Goal: Information Seeking & Learning: Learn about a topic

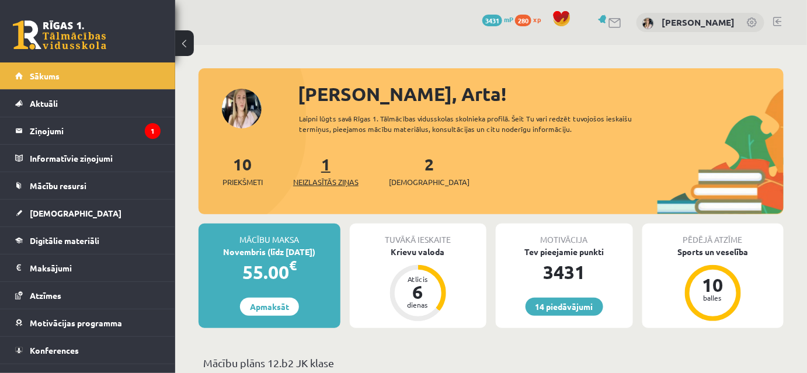
click at [331, 186] on link "1 Neizlasītās ziņas" at bounding box center [325, 170] width 65 height 34
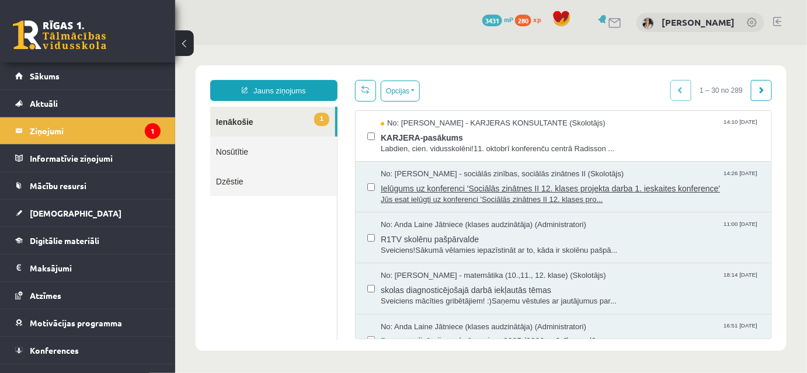
click at [455, 193] on span "Ielūgums uz konferenci 'Sociālās zinātnes II 12. klases projekta darba 1. ieska…" at bounding box center [569, 186] width 379 height 15
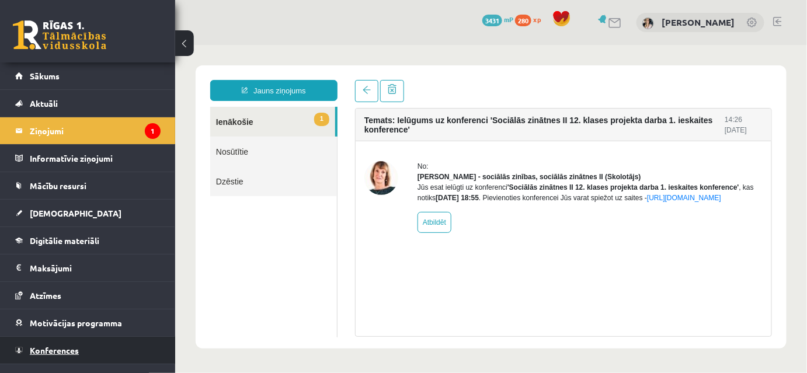
click at [61, 347] on span "Konferences" at bounding box center [54, 350] width 49 height 11
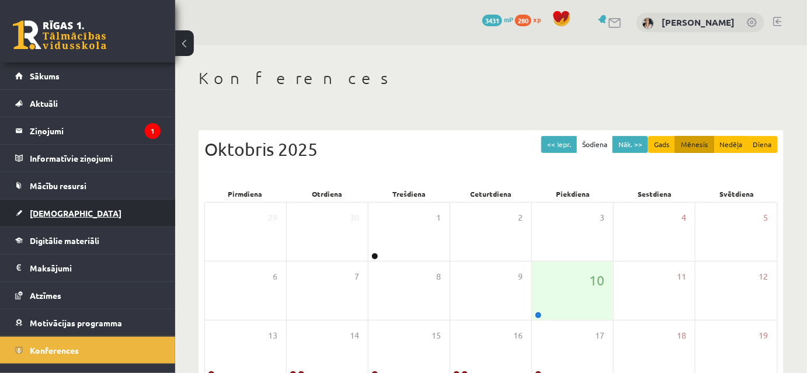
click at [54, 212] on span "[DEMOGRAPHIC_DATA]" at bounding box center [76, 213] width 92 height 11
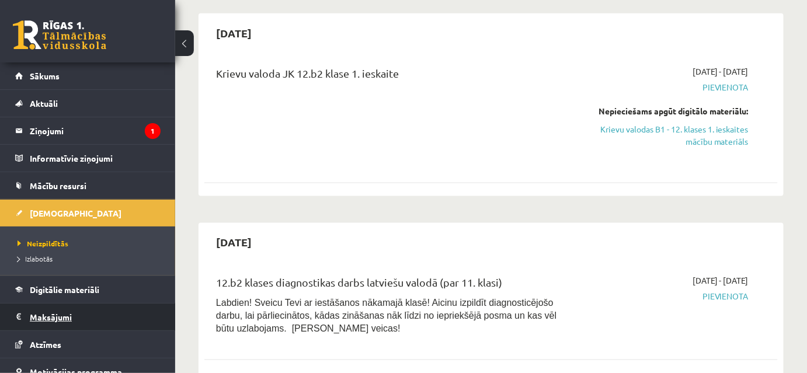
scroll to position [65, 0]
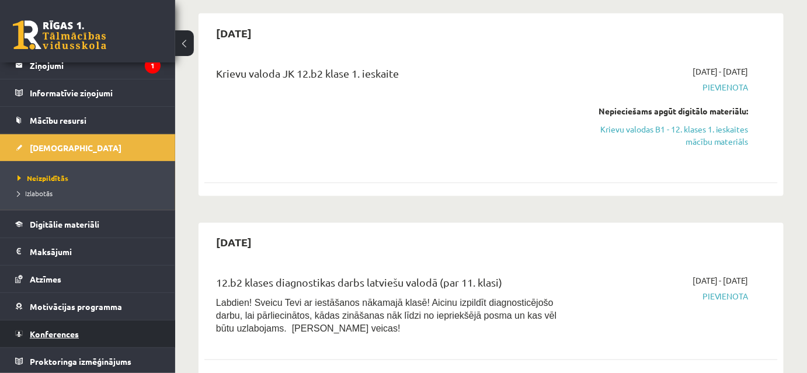
click at [51, 333] on span "Konferences" at bounding box center [54, 334] width 49 height 11
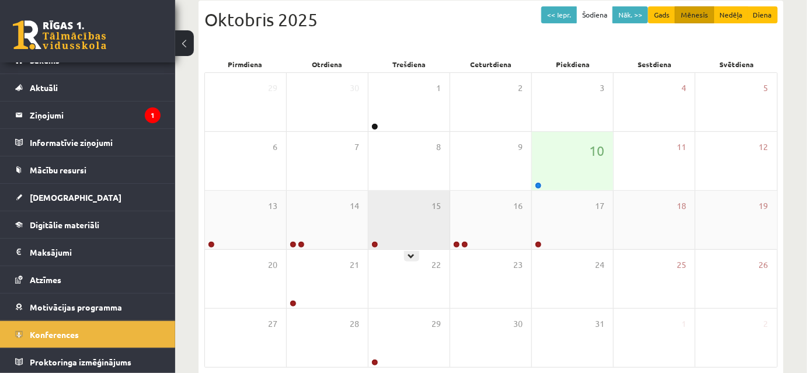
scroll to position [189, 0]
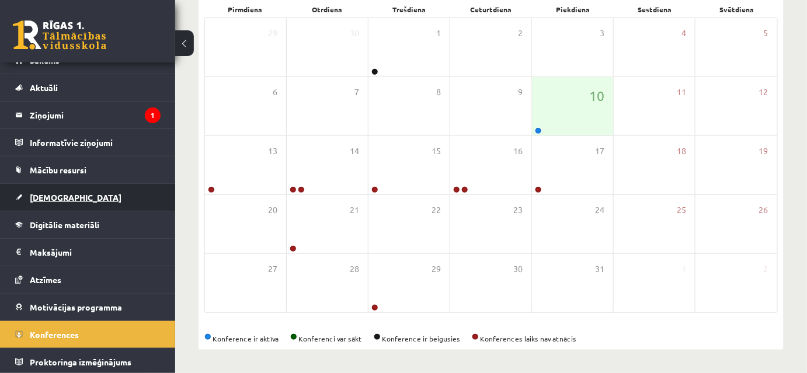
click at [48, 194] on span "[DEMOGRAPHIC_DATA]" at bounding box center [76, 197] width 92 height 11
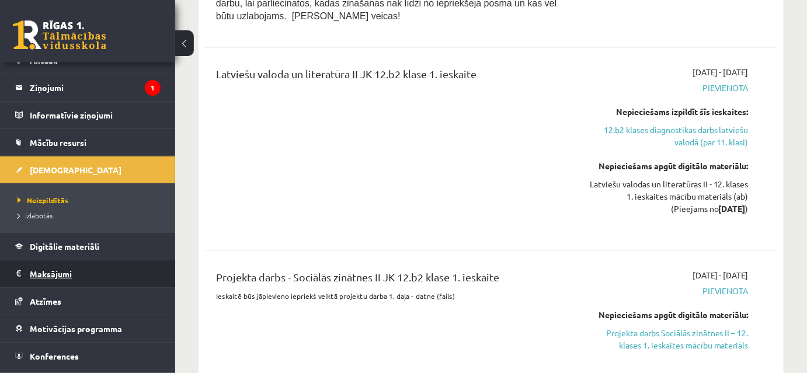
scroll to position [65, 0]
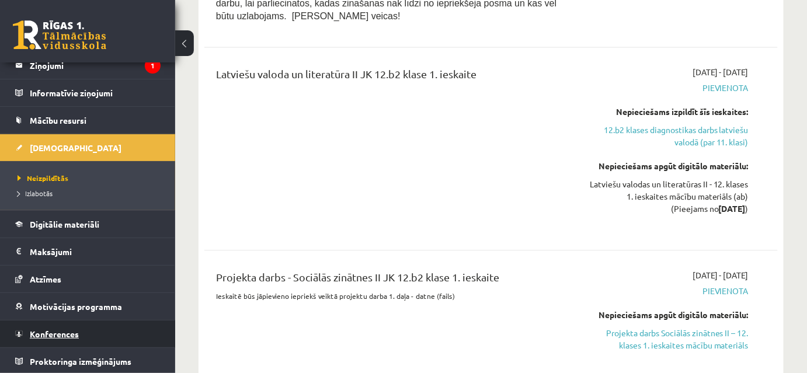
click at [67, 331] on span "Konferences" at bounding box center [54, 334] width 49 height 11
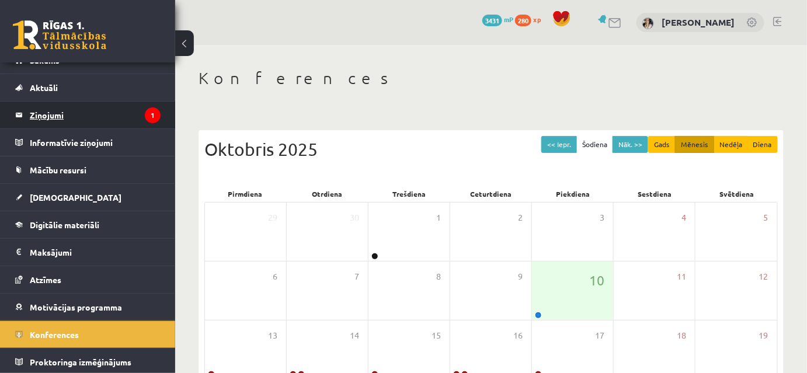
click at [43, 110] on legend "Ziņojumi 1" at bounding box center [95, 115] width 131 height 27
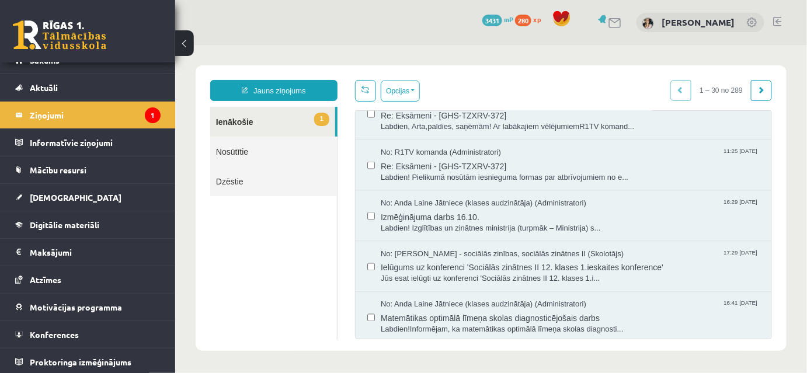
scroll to position [619, 0]
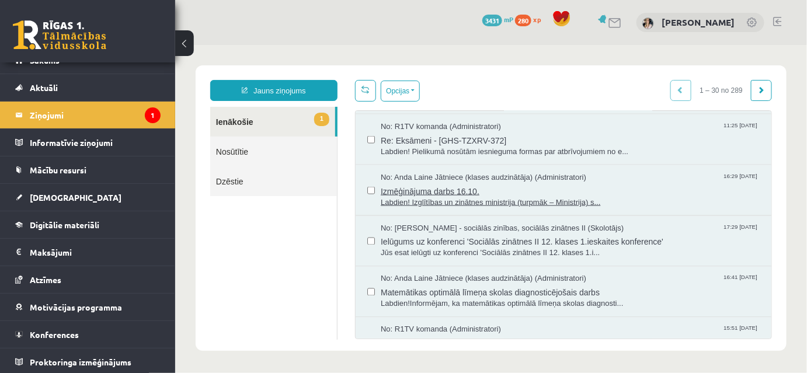
click at [410, 197] on span "Izmēģinājuma darbs 16.10." at bounding box center [569, 189] width 379 height 15
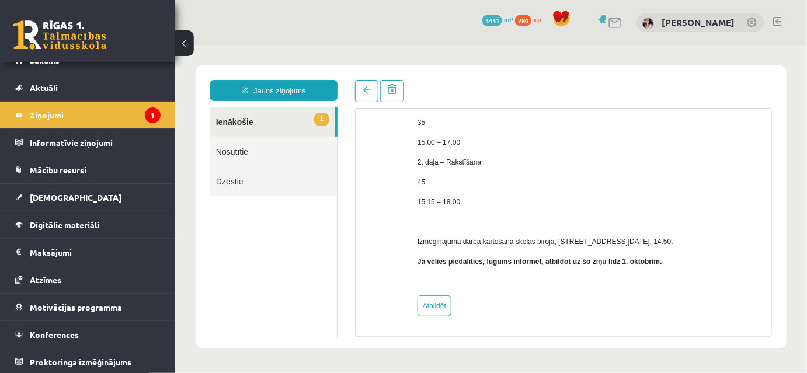
scroll to position [0, 0]
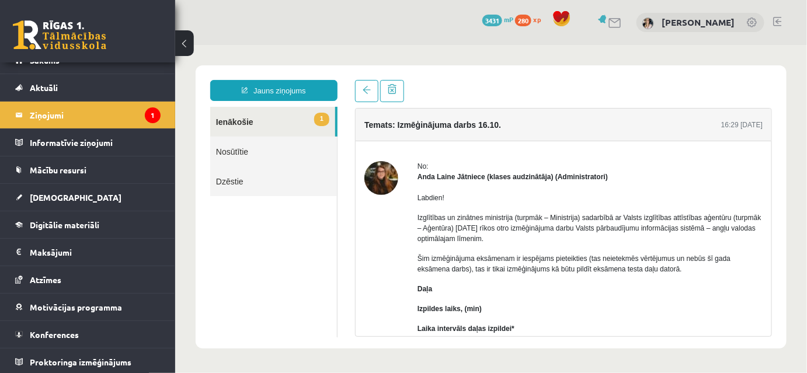
click at [232, 122] on link "1 Ienākošie" at bounding box center [272, 121] width 125 height 30
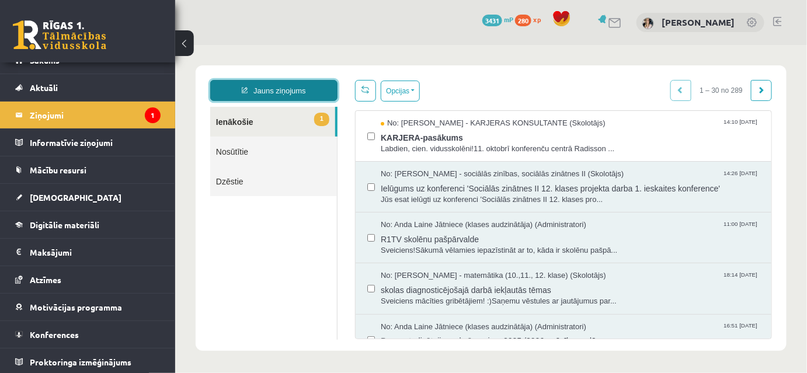
drag, startPoint x: 269, startPoint y: 90, endPoint x: 283, endPoint y: 120, distance: 32.9
click at [270, 90] on link "Jauns ziņojums" at bounding box center [273, 89] width 127 height 21
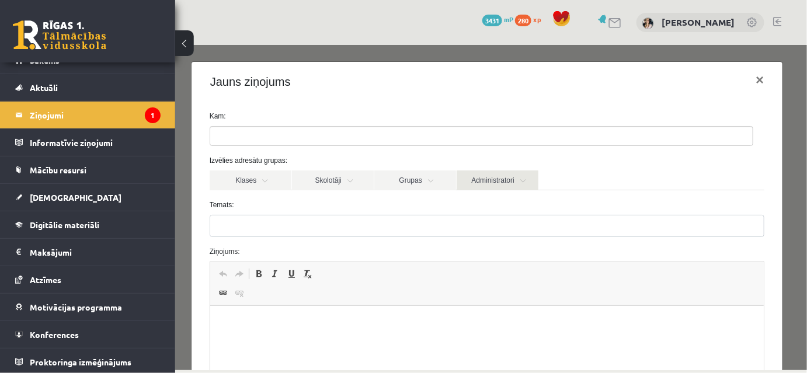
click at [481, 190] on link "Administratori" at bounding box center [497, 180] width 82 height 20
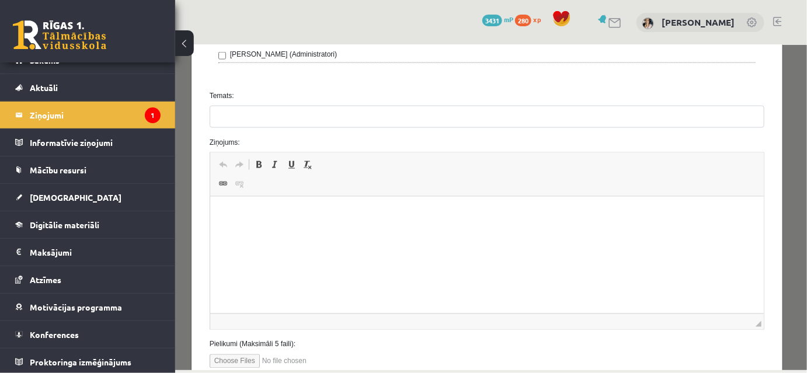
scroll to position [371, 0]
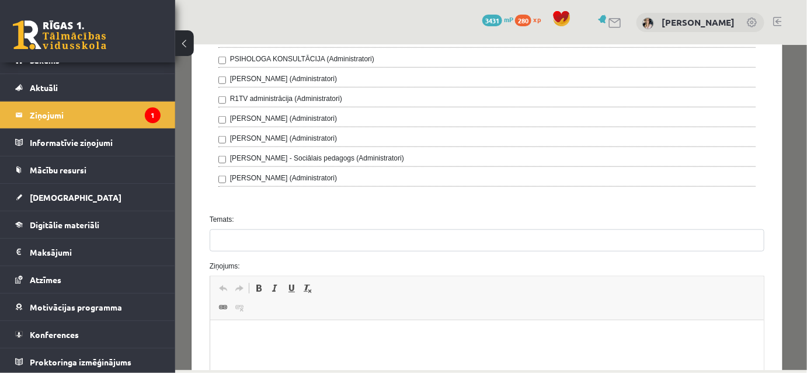
click at [231, 87] on div "Amanda Saulīte-Kirilko (Administratori)" at bounding box center [487, 80] width 538 height 14
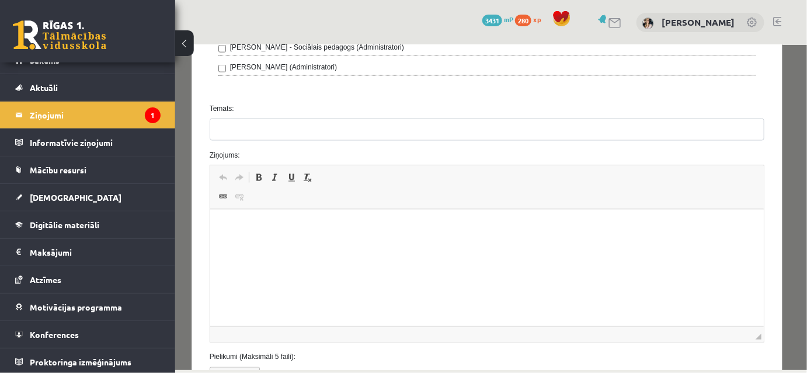
scroll to position [495, 0]
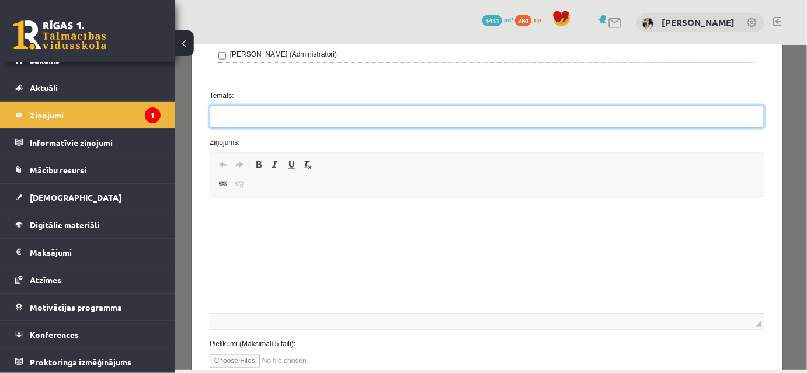
click at [247, 127] on input "Temats:" at bounding box center [486, 116] width 555 height 22
type input "**********"
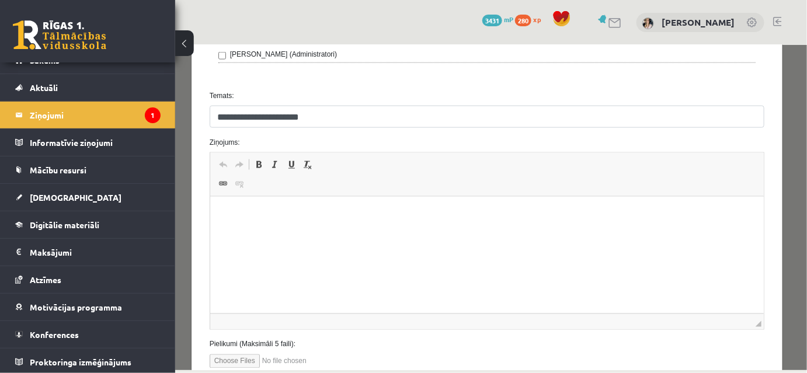
click at [270, 229] on html at bounding box center [487, 215] width 554 height 36
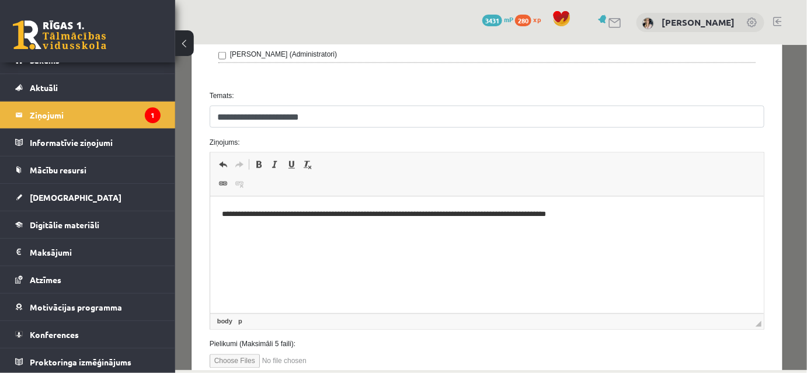
click at [531, 212] on p "**********" at bounding box center [480, 214] width 519 height 12
click at [639, 218] on p "**********" at bounding box center [480, 214] width 519 height 12
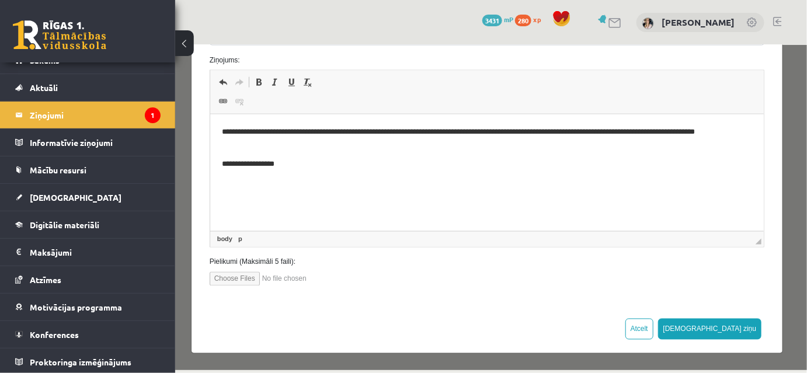
scroll to position [690, 0]
click at [734, 320] on button "Sūtīt ziņu" at bounding box center [709, 328] width 104 height 21
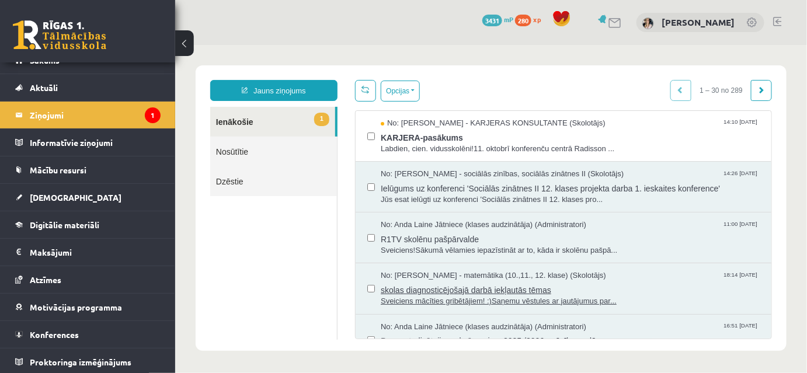
scroll to position [0, 0]
click at [239, 148] on link "Nosūtītie" at bounding box center [273, 151] width 127 height 30
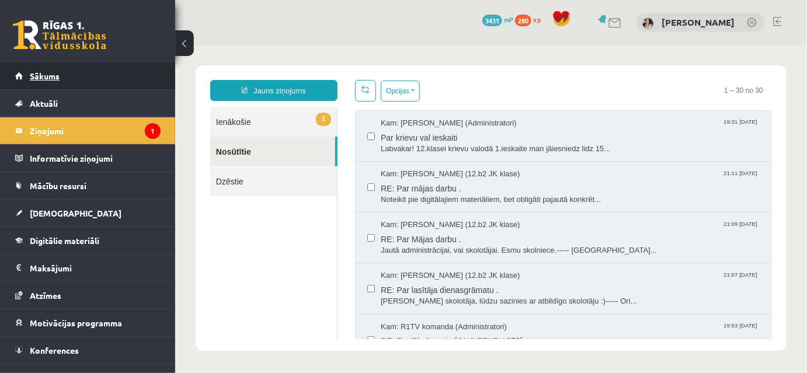
click at [48, 74] on span "Sākums" at bounding box center [45, 76] width 30 height 11
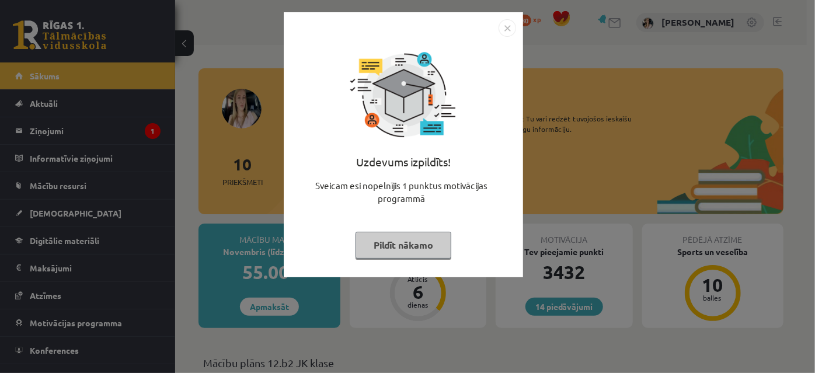
drag, startPoint x: 412, startPoint y: 245, endPoint x: 413, endPoint y: 257, distance: 12.3
click at [411, 247] on button "Pildīt nākamo" at bounding box center [403, 245] width 96 height 27
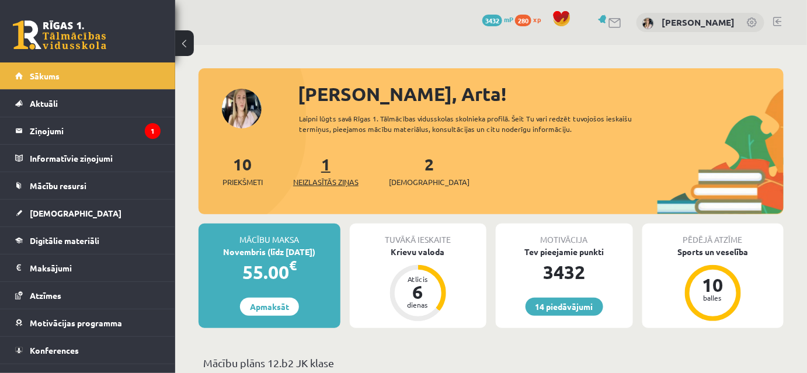
drag, startPoint x: 331, startPoint y: 188, endPoint x: 337, endPoint y: 196, distance: 9.6
click at [331, 188] on link "1 Neizlasītās ziņas" at bounding box center [325, 170] width 65 height 34
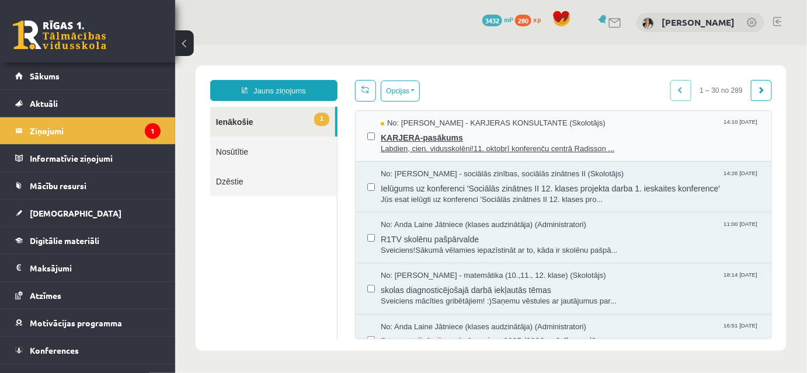
drag, startPoint x: 400, startPoint y: 139, endPoint x: 438, endPoint y: 243, distance: 110.8
click at [400, 139] on span "KARJERA-pasākums" at bounding box center [569, 135] width 379 height 15
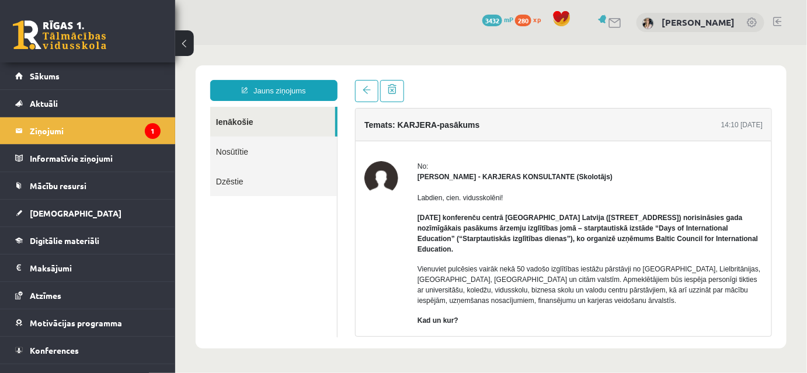
click at [222, 120] on link "Ienākošie" at bounding box center [272, 121] width 125 height 30
click at [226, 117] on link "Ienākošie" at bounding box center [272, 121] width 125 height 30
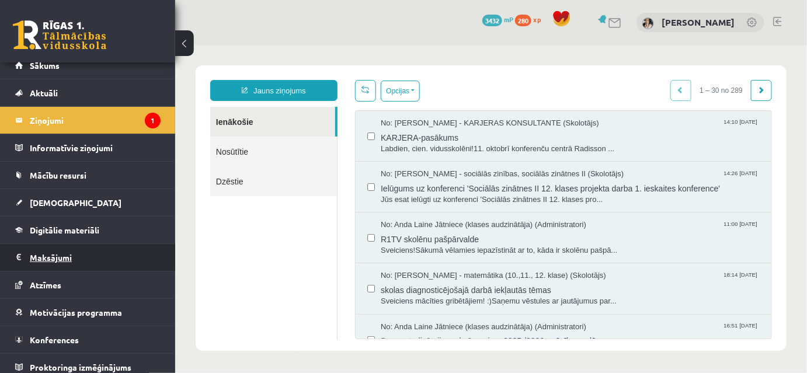
scroll to position [16, 0]
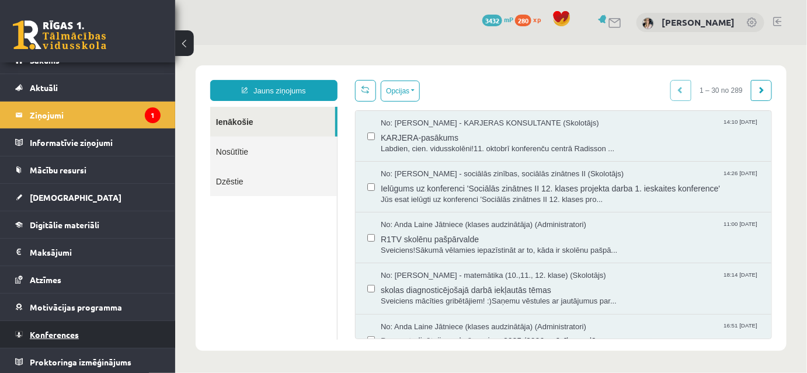
click at [50, 329] on span "Konferences" at bounding box center [54, 334] width 49 height 11
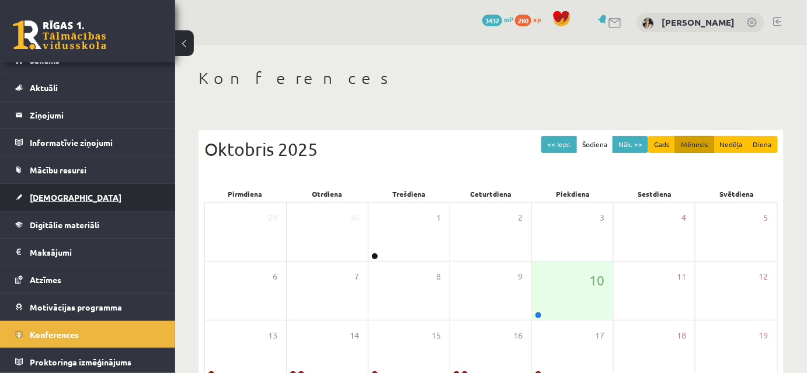
click at [45, 194] on span "[DEMOGRAPHIC_DATA]" at bounding box center [76, 197] width 92 height 11
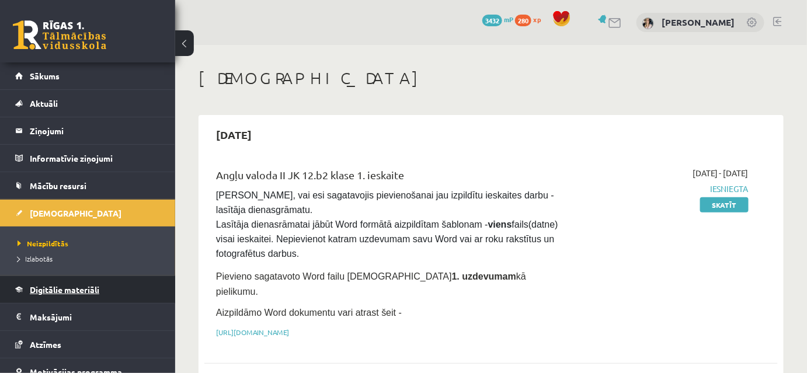
scroll to position [65, 0]
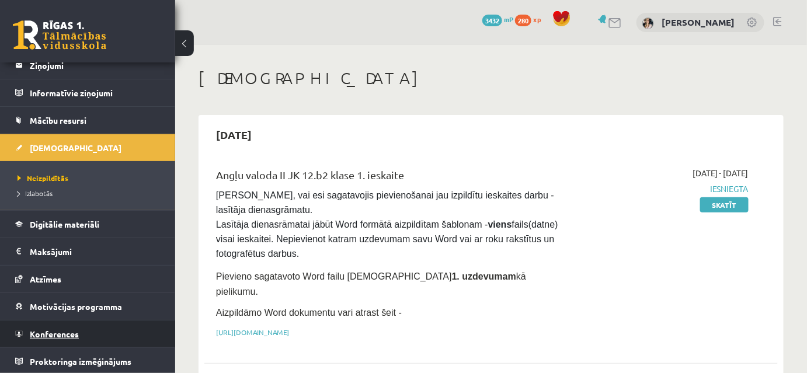
click at [55, 331] on span "Konferences" at bounding box center [54, 334] width 49 height 11
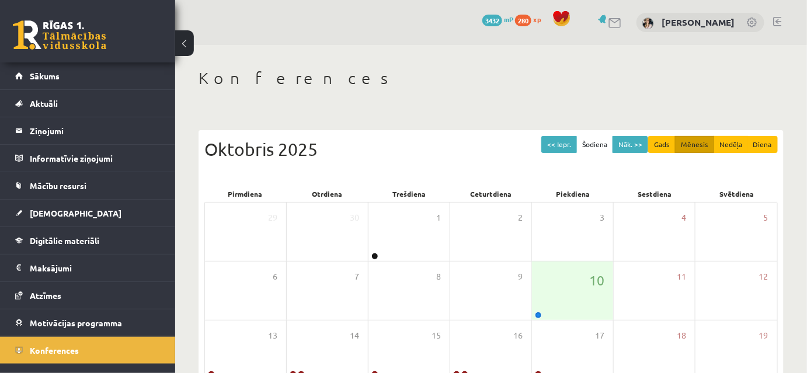
click at [622, 19] on link at bounding box center [615, 23] width 14 height 10
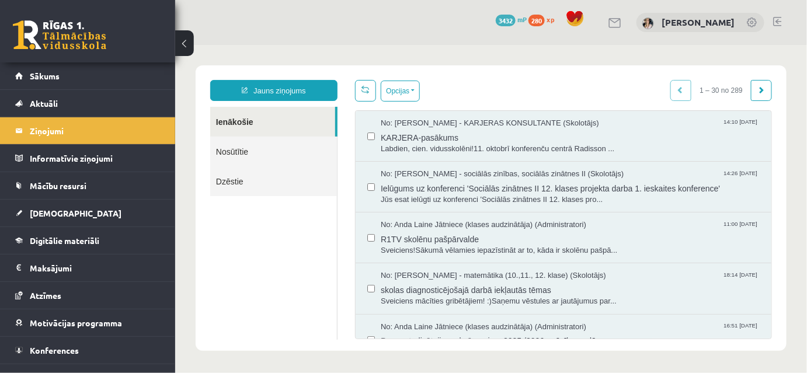
click at [779, 18] on link at bounding box center [777, 21] width 9 height 9
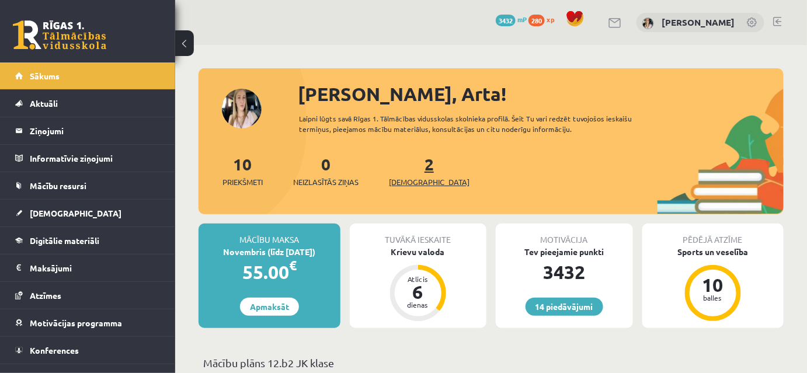
drag, startPoint x: 409, startPoint y: 187, endPoint x: 420, endPoint y: 205, distance: 21.2
click at [409, 187] on link "2 Ieskaites" at bounding box center [429, 170] width 81 height 34
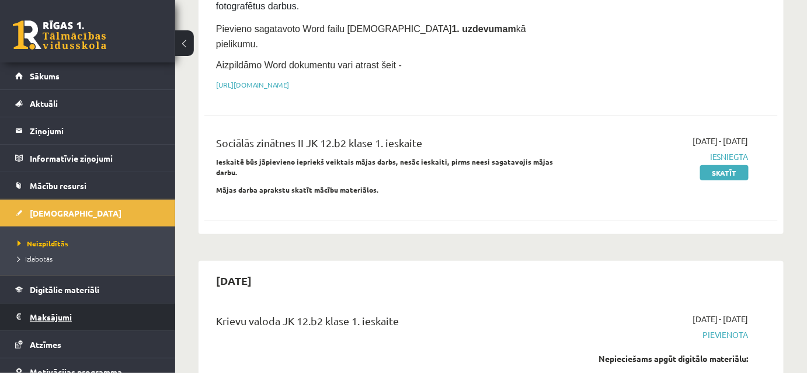
scroll to position [65, 0]
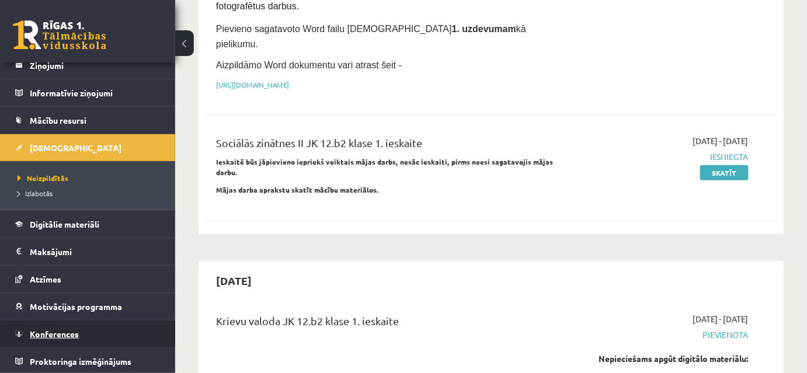
click at [64, 334] on span "Konferences" at bounding box center [54, 334] width 49 height 11
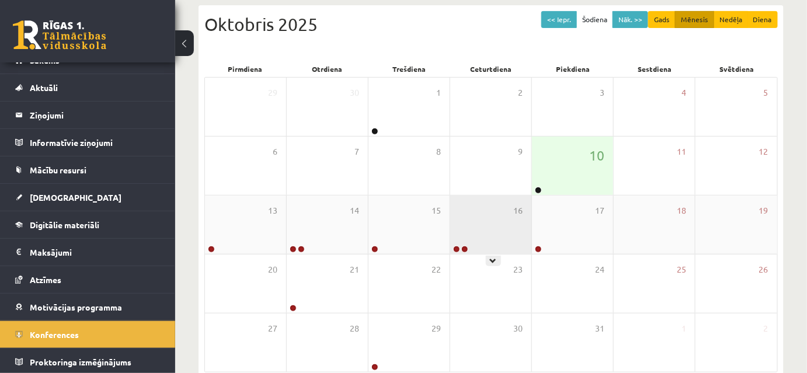
scroll to position [189, 0]
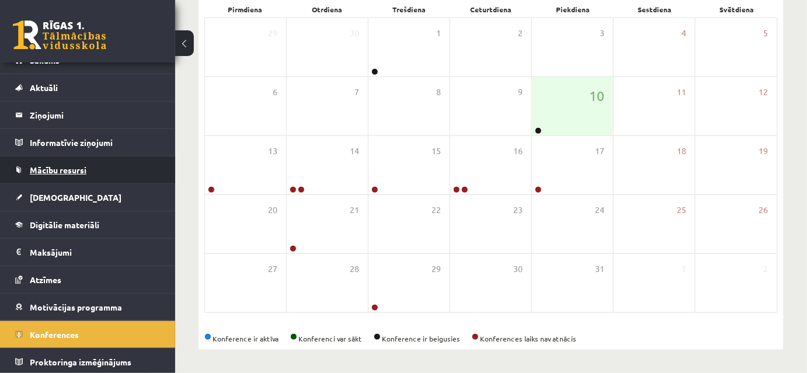
click at [61, 169] on span "Mācību resursi" at bounding box center [58, 170] width 57 height 11
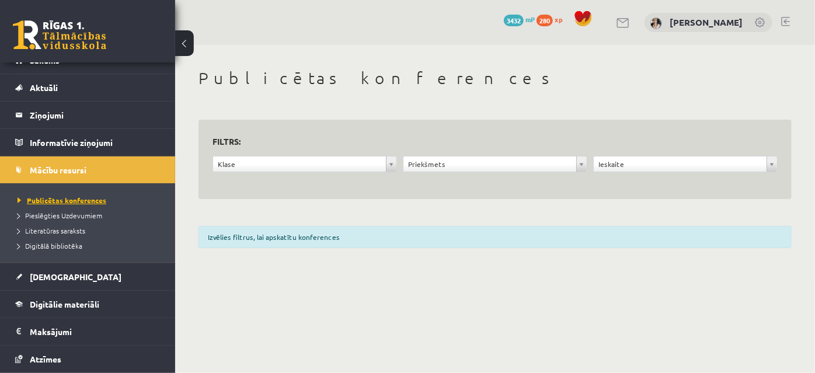
click at [83, 196] on span "Publicētas konferences" at bounding box center [62, 200] width 89 height 9
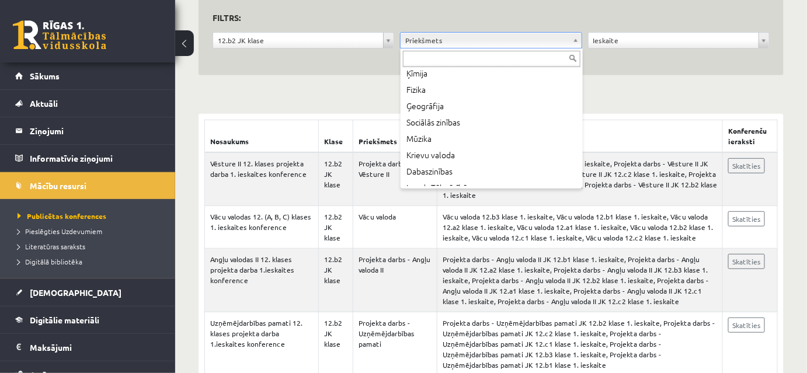
scroll to position [124, 0]
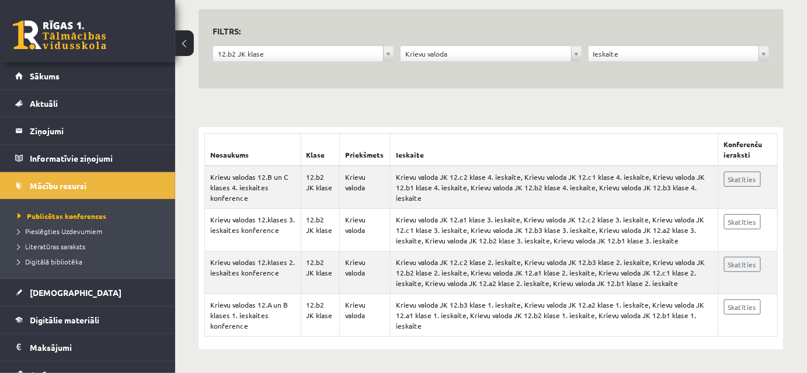
scroll to position [95, 0]
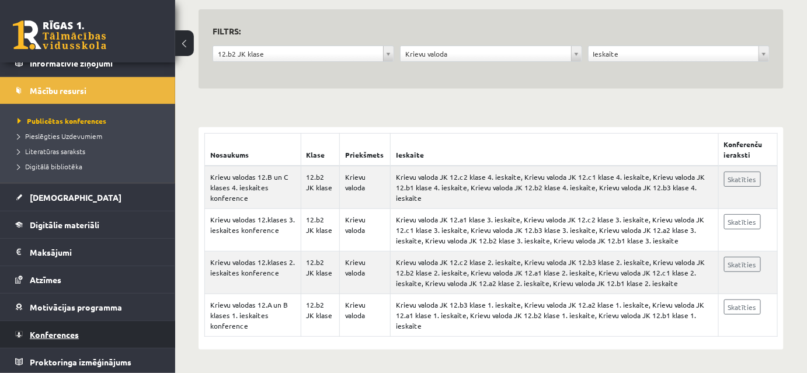
click at [57, 332] on span "Konferences" at bounding box center [54, 334] width 49 height 11
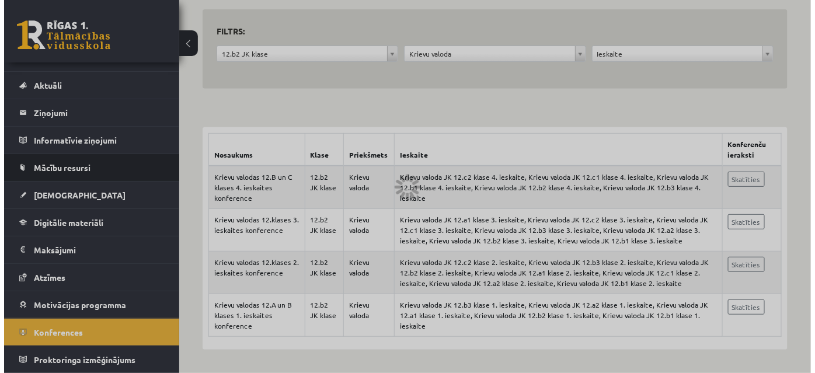
scroll to position [16, 0]
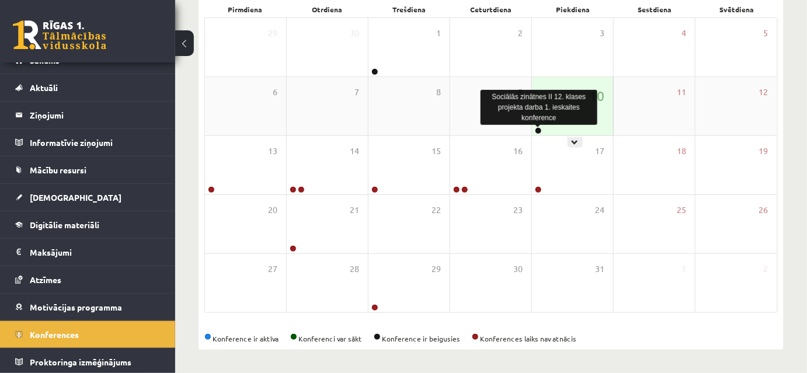
click at [536, 130] on link at bounding box center [538, 130] width 7 height 7
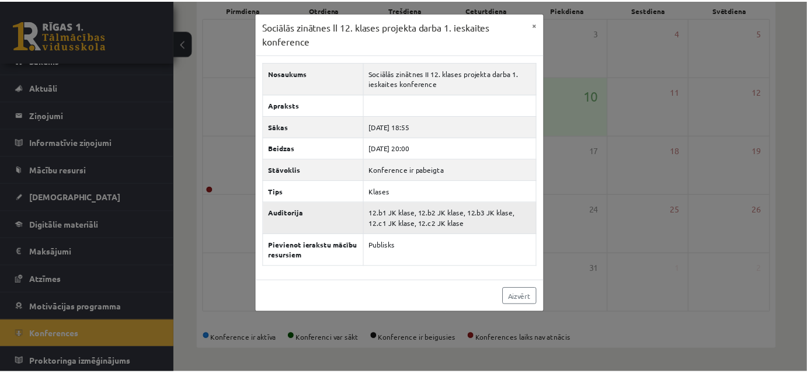
scroll to position [26, 0]
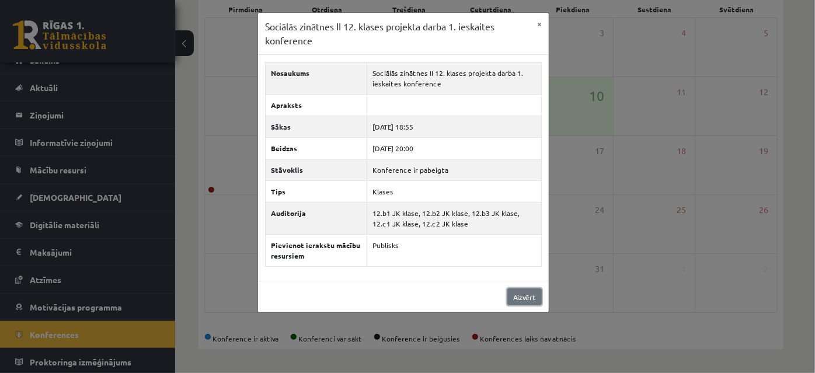
click at [524, 305] on link "Aizvērt" at bounding box center [524, 296] width 34 height 17
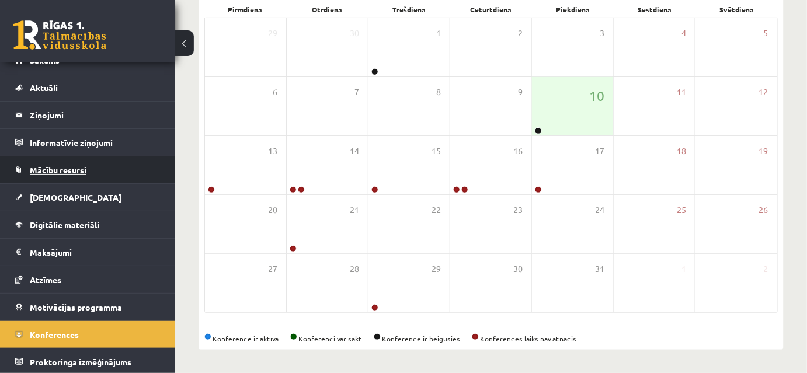
click at [50, 167] on span "Mācību resursi" at bounding box center [58, 170] width 57 height 11
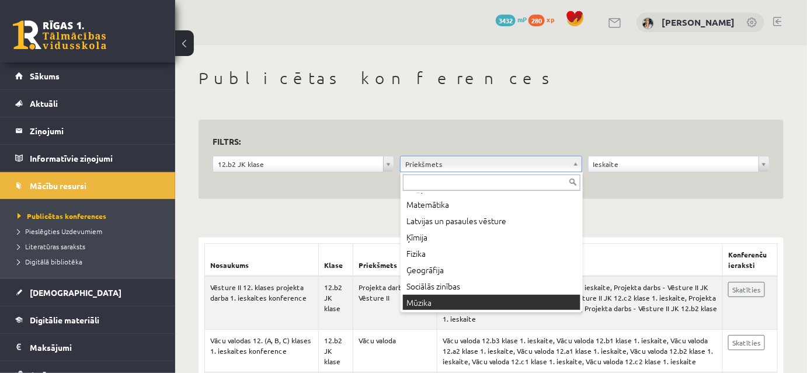
scroll to position [124, 0]
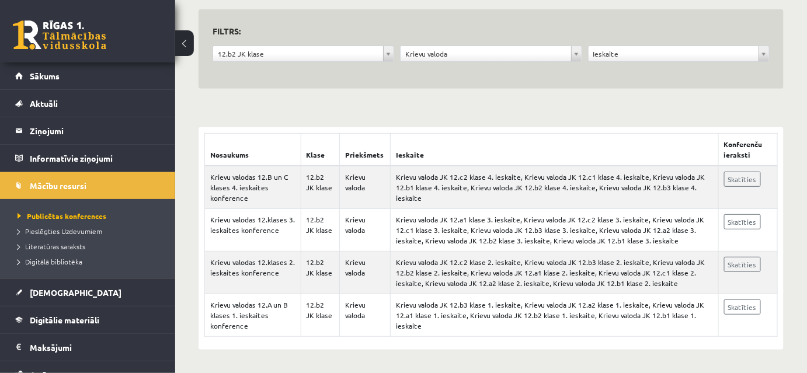
scroll to position [189, 0]
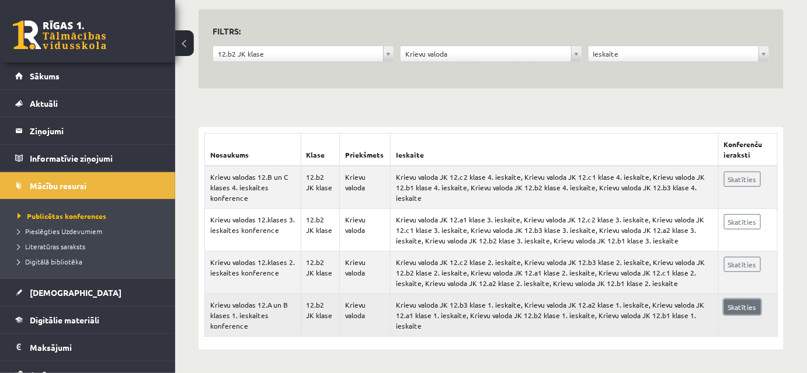
click at [739, 299] on link "Skatīties" at bounding box center [742, 306] width 37 height 15
